Goal: Task Accomplishment & Management: Use online tool/utility

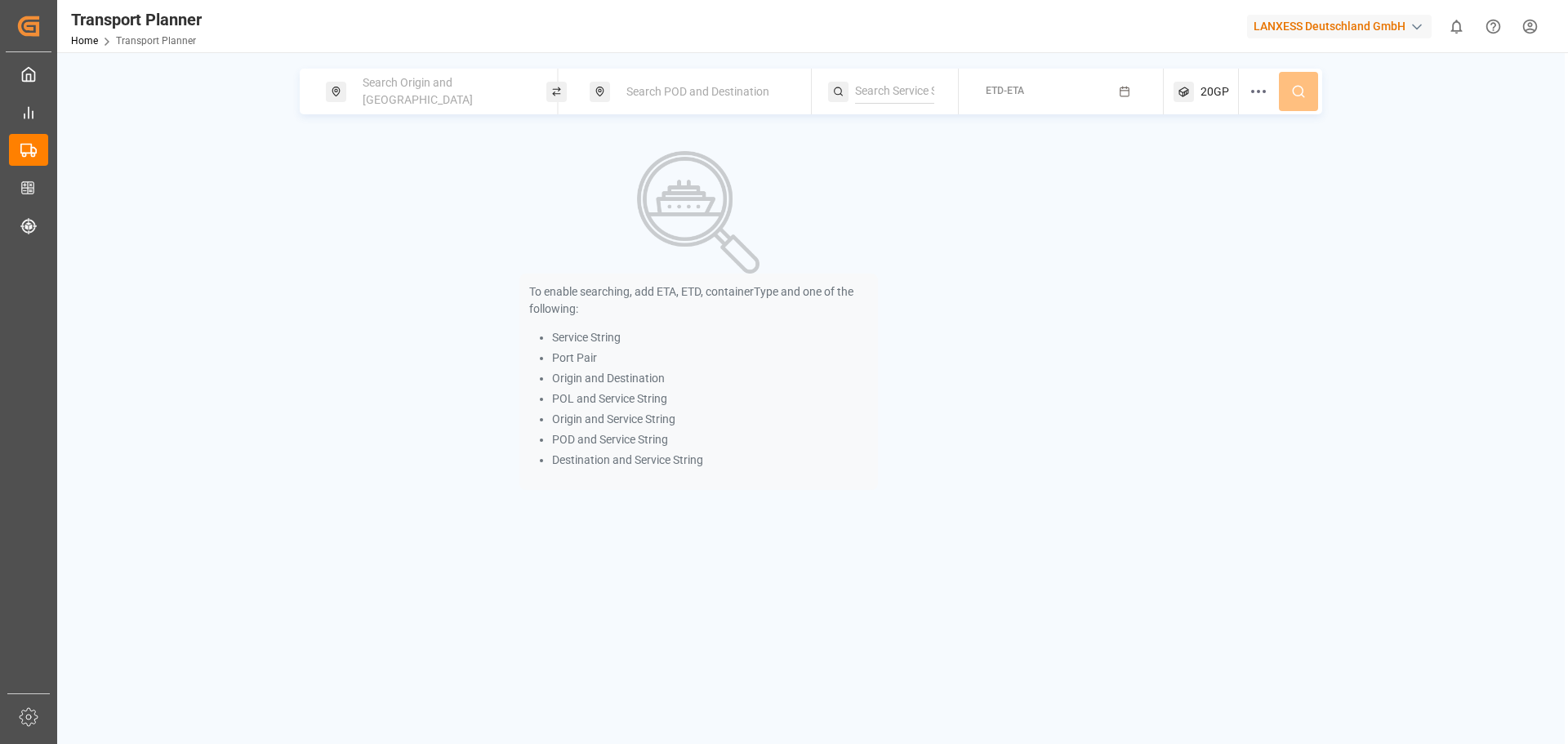
click at [406, 84] on span "Search Origin and [GEOGRAPHIC_DATA]" at bounding box center [418, 91] width 111 height 30
click at [429, 210] on input at bounding box center [426, 222] width 164 height 24
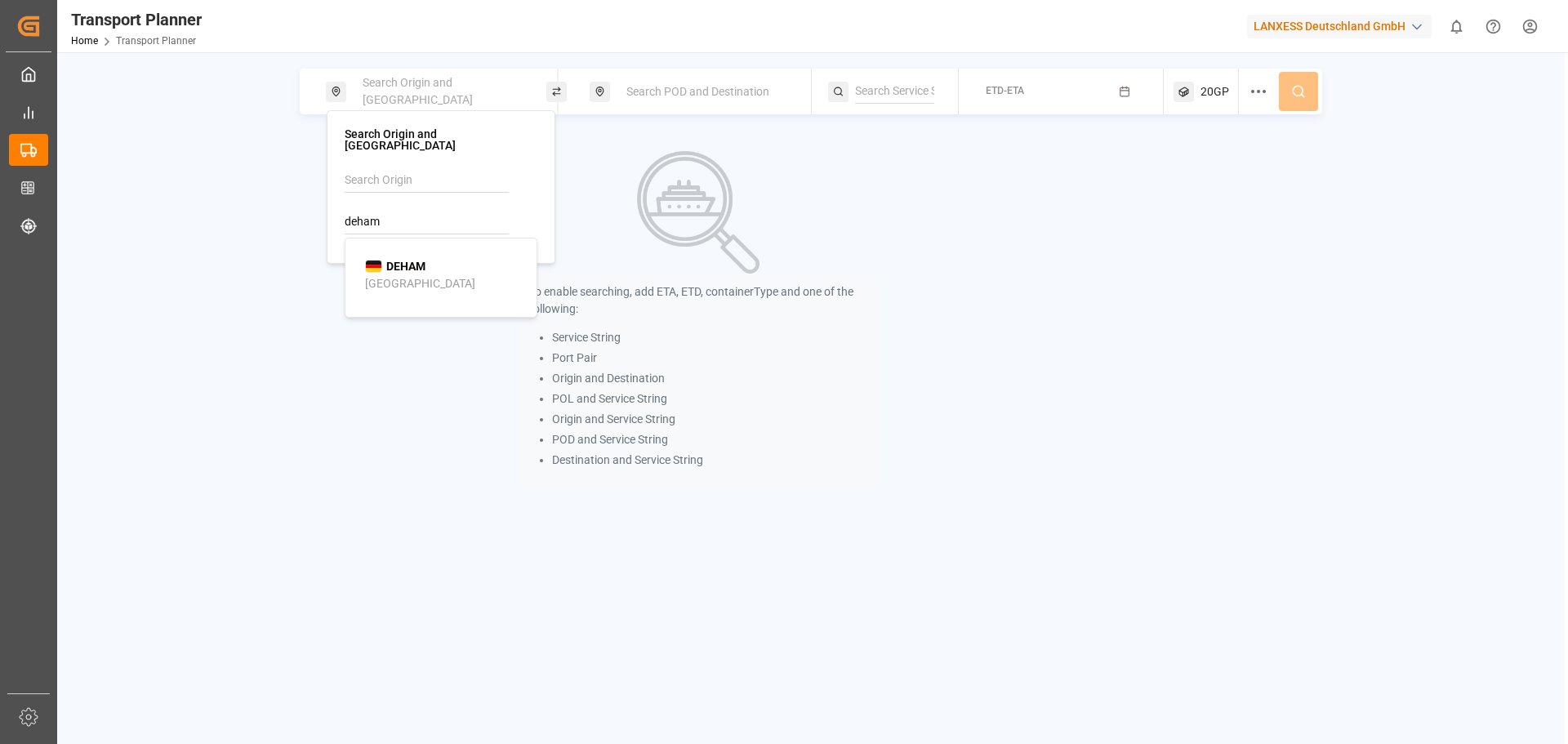
click at [411, 286] on li "DEHAM [GEOGRAPHIC_DATA]" at bounding box center [445, 275] width 185 height 47
click at [416, 283] on li "DEHAM [GEOGRAPHIC_DATA]" at bounding box center [445, 275] width 185 height 47
click at [499, 258] on div "DEHAM [GEOGRAPHIC_DATA]" at bounding box center [444, 275] width 159 height 34
type input "DEHAM"
click at [766, 62] on div "Origin || DEHAM Search POD and Destination ETD-ETA 20GP To enable searching, ad…" at bounding box center [811, 424] width 1507 height 744
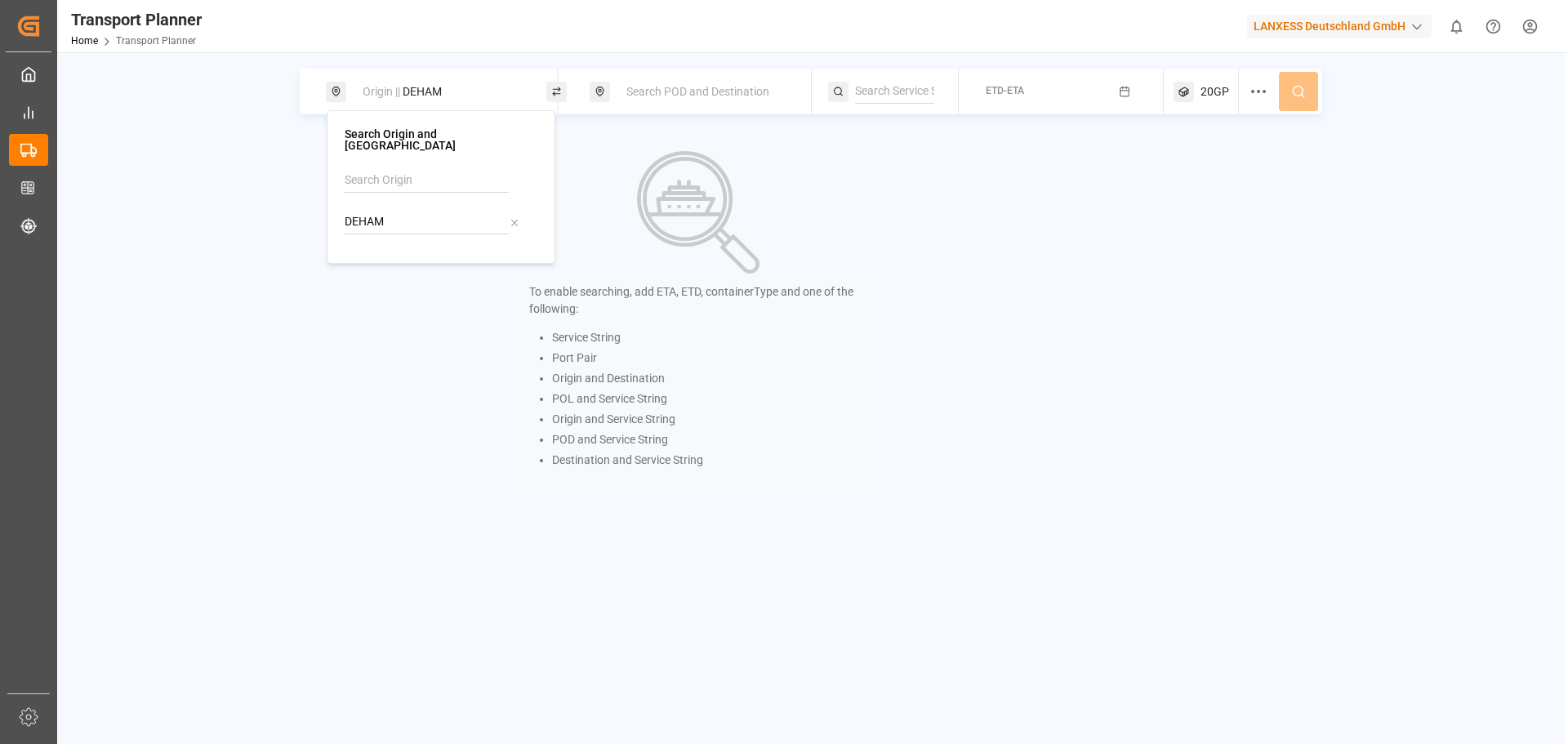
click at [725, 85] on div "Search POD and Destination" at bounding box center [705, 92] width 177 height 30
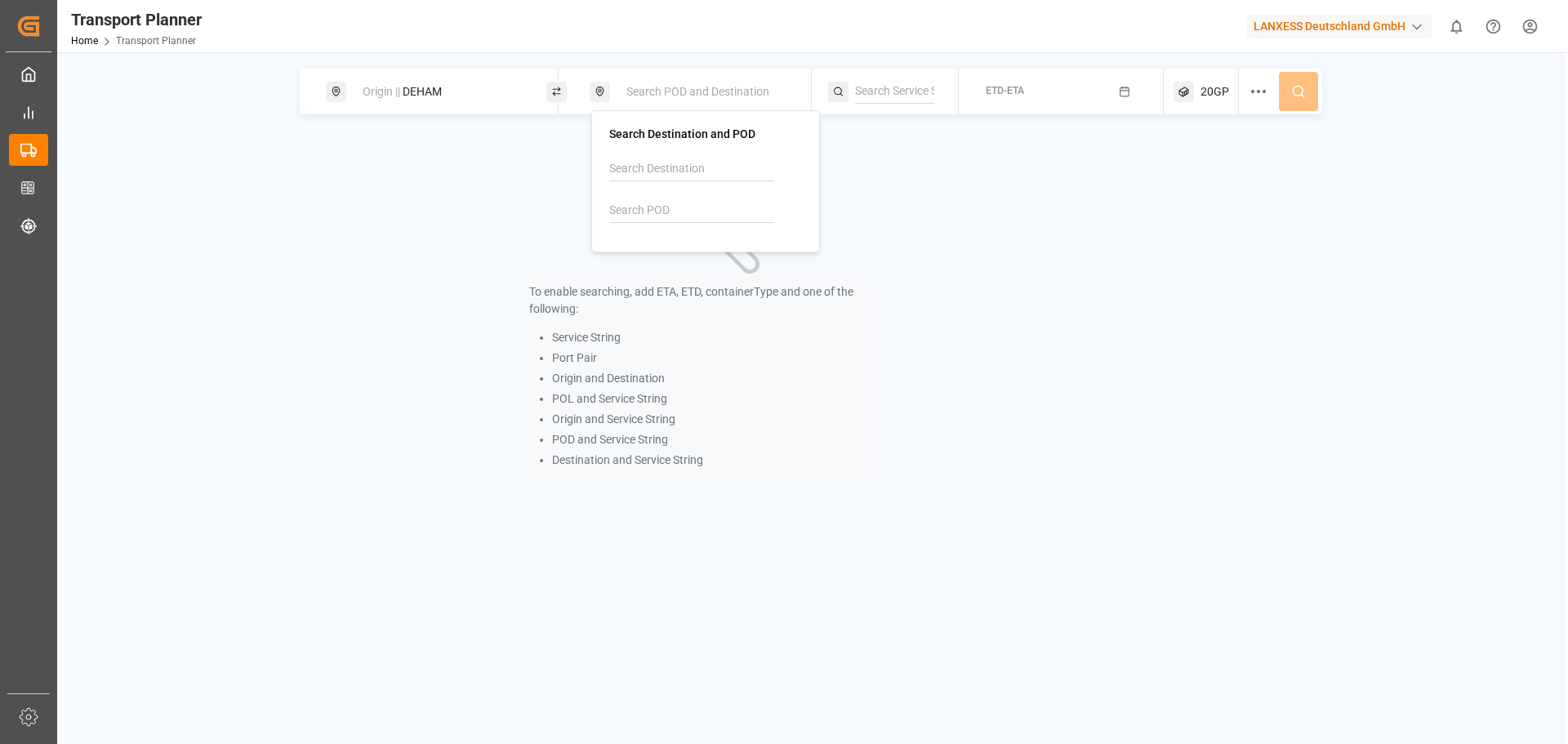
click at [661, 214] on input at bounding box center [691, 210] width 164 height 24
click at [682, 276] on div "MXVER [GEOGRAPHIC_DATA]" at bounding box center [708, 264] width 159 height 34
type input "MXVER"
click at [1022, 84] on div "ETD-ETA" at bounding box center [1005, 92] width 38 height 14
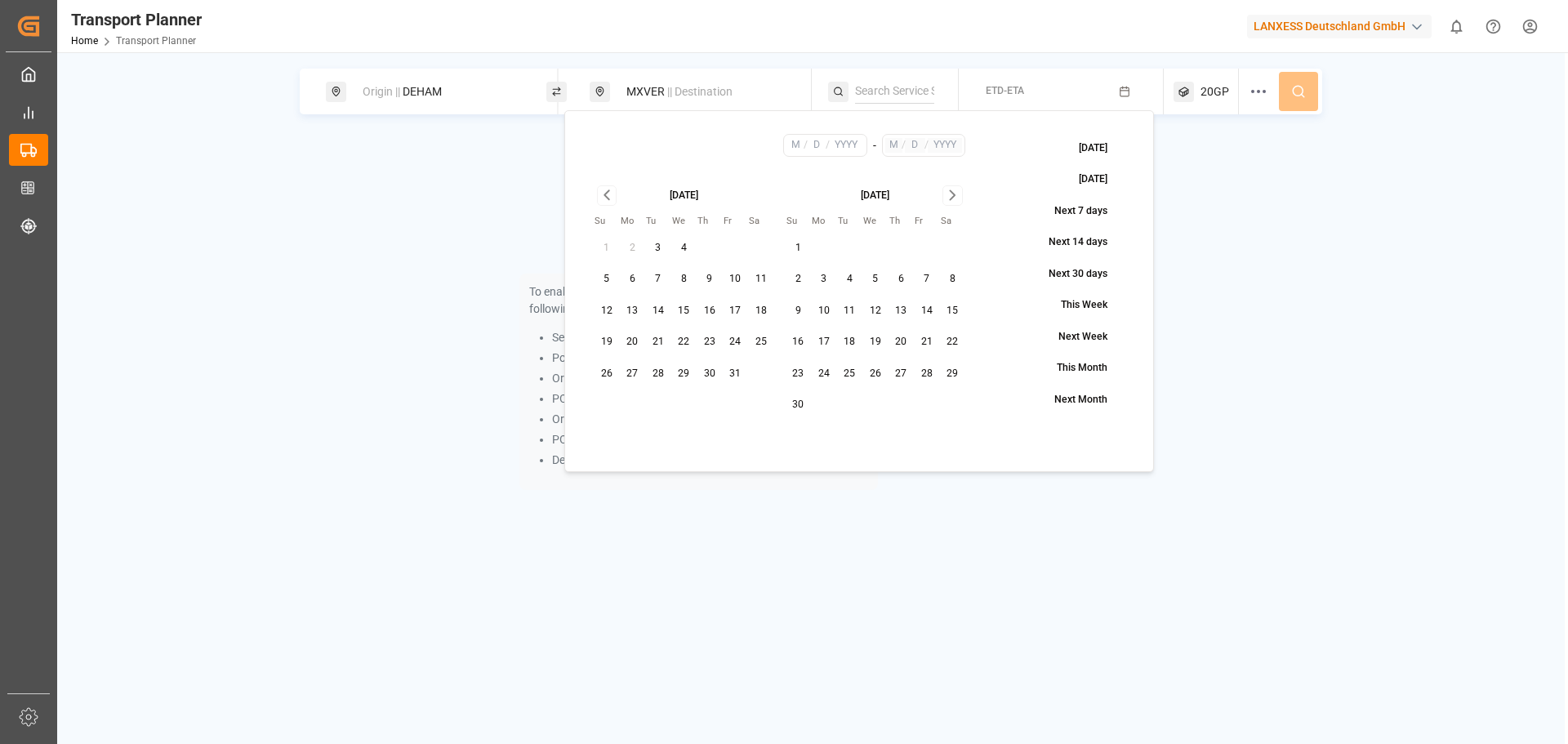
click at [924, 283] on button "7" at bounding box center [927, 279] width 26 height 26
type input "11"
type input "7"
type input "2025"
click at [948, 182] on div "[DATE] Su Mo Tu We Th Fr Sa 1 2 3 4 5 6 7 8 9 10 11 12 13 14 15 16 17 18 19 20 …" at bounding box center [779, 302] width 394 height 256
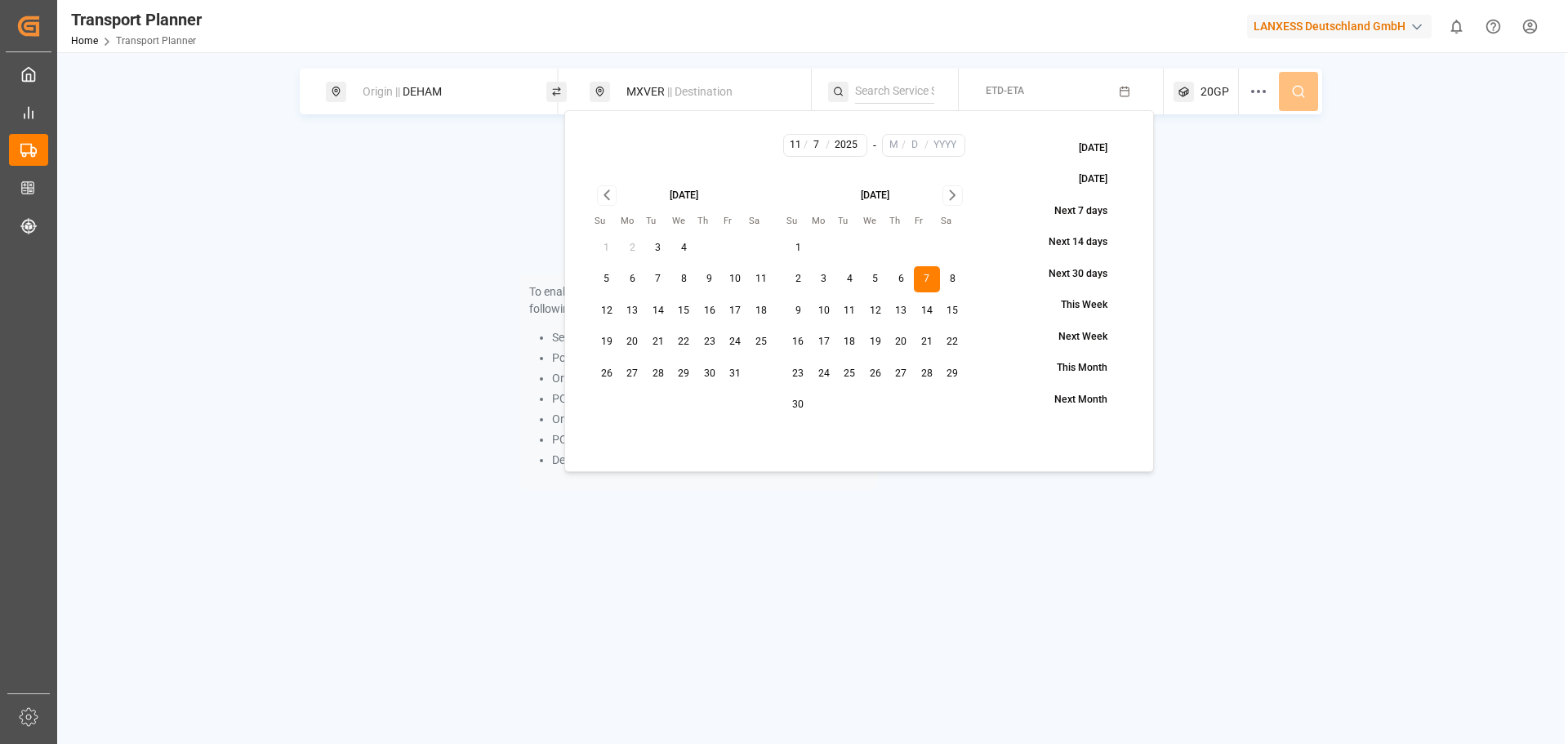
click at [950, 191] on icon "Go to next month" at bounding box center [952, 196] width 5 height 9
click at [882, 370] on button "31" at bounding box center [875, 374] width 26 height 26
type input "12"
type input "31"
type input "2025"
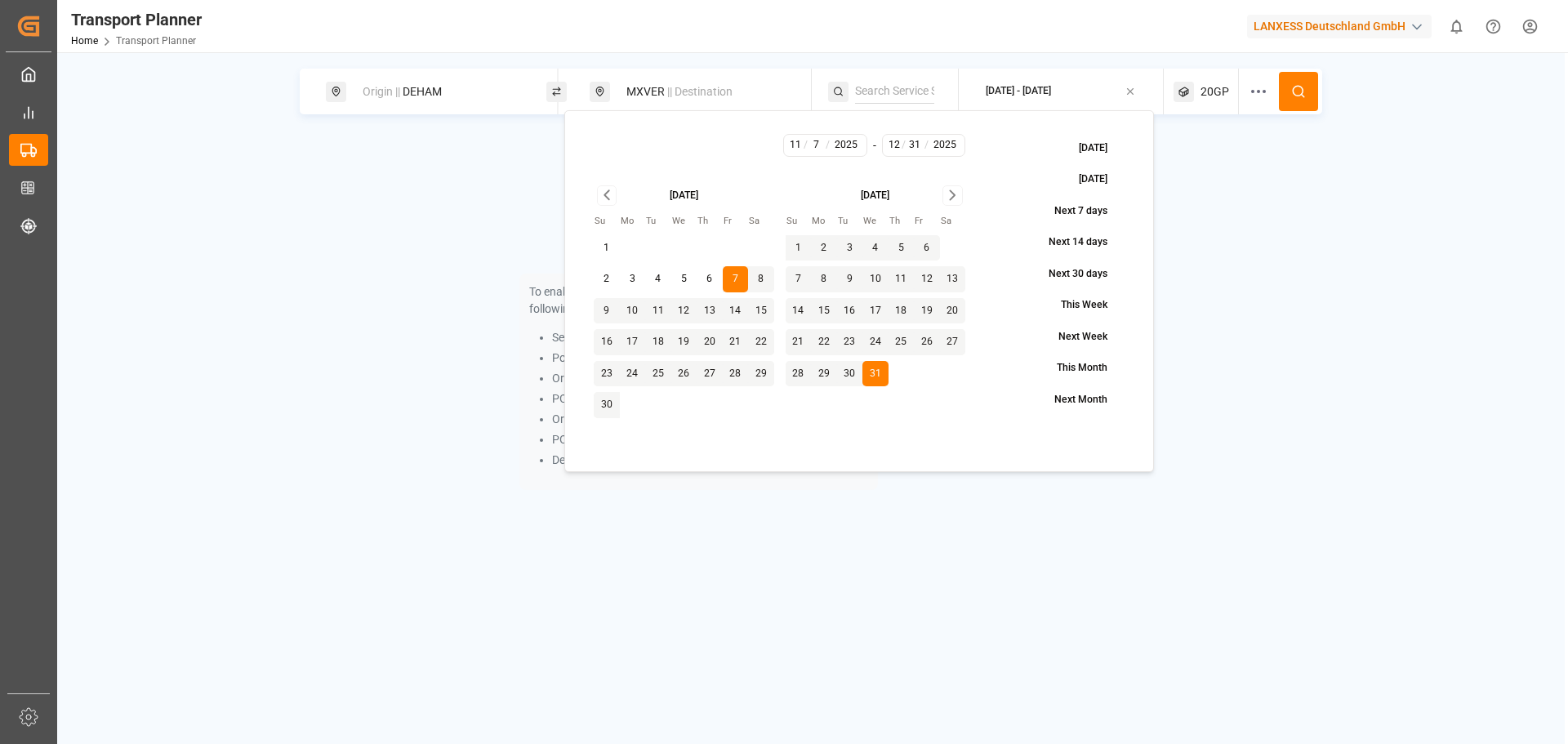
click at [1291, 97] on icon at bounding box center [1298, 92] width 14 height 14
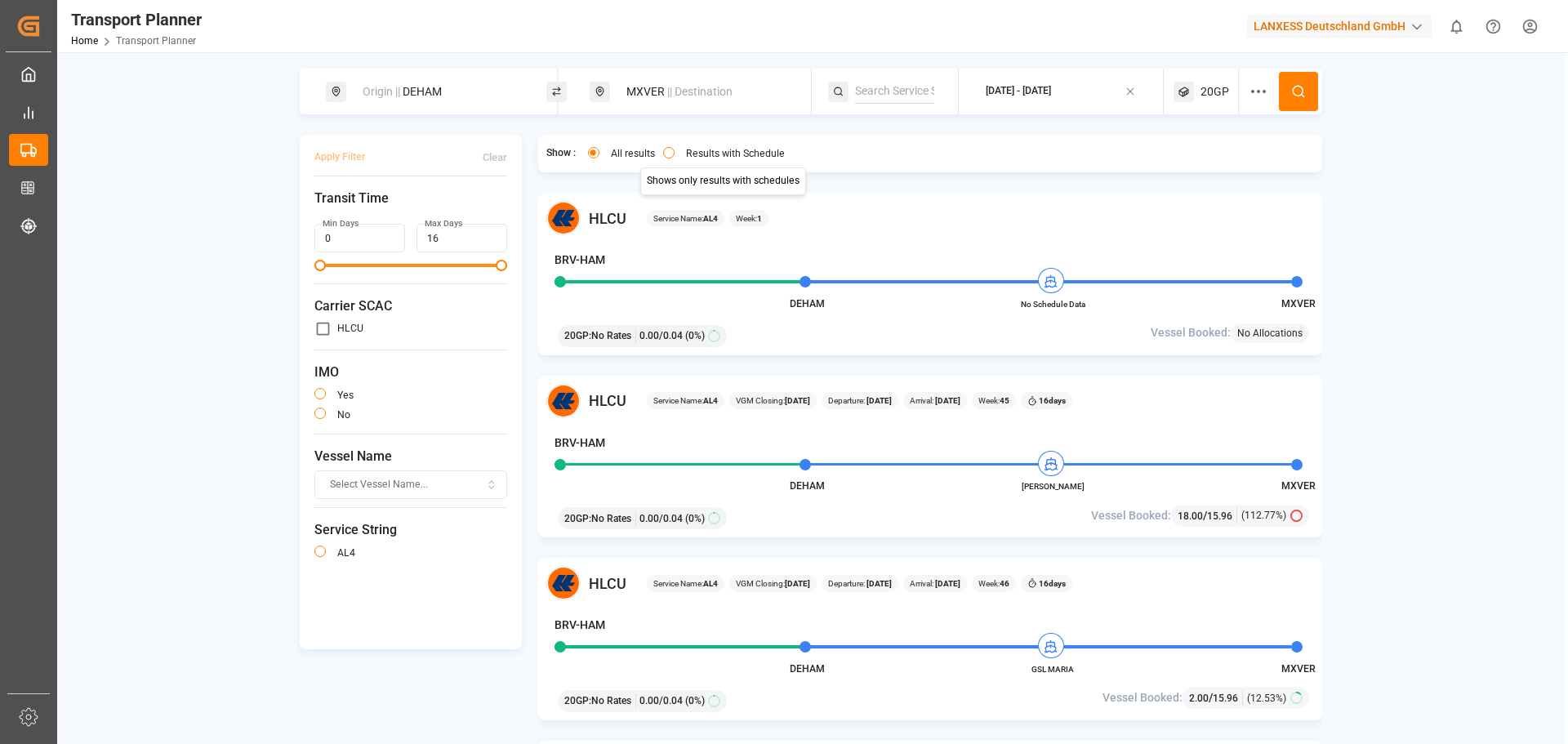
click at [706, 146] on div "All results Results with Schedule Shows only results with schedules Shows only …" at bounding box center [685, 153] width 217 height 21
click at [701, 153] on label "Results with Schedule" at bounding box center [735, 153] width 99 height 10
click at [675, 153] on button "Results with Schedule" at bounding box center [669, 152] width 12 height 12
